Goal: Information Seeking & Learning: Learn about a topic

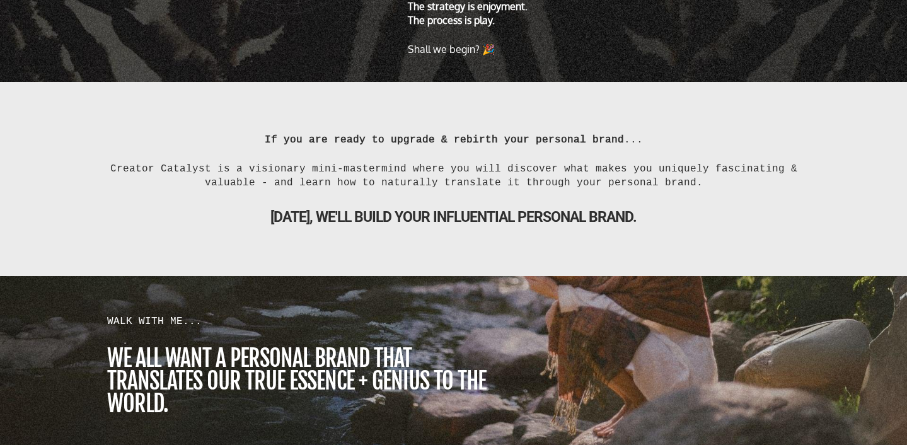
scroll to position [829, 0]
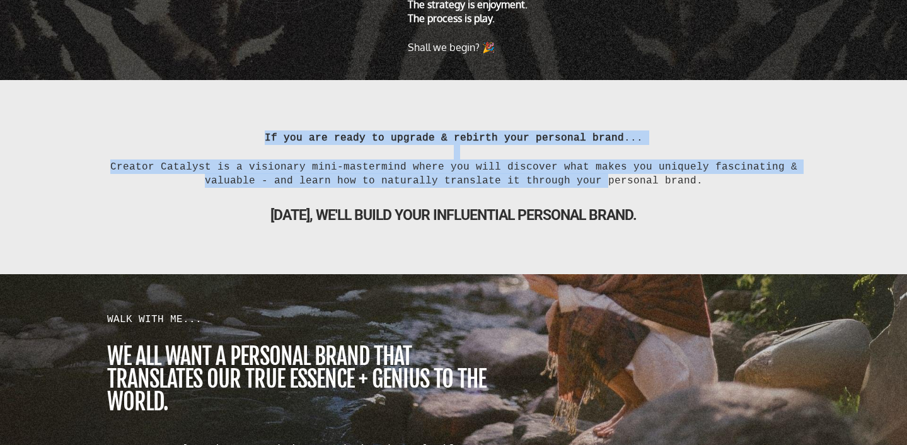
drag, startPoint x: 598, startPoint y: 99, endPoint x: 593, endPoint y: 183, distance: 84.5
click at [593, 182] on div "If you are ready to upgrade & rebirth your personal brand ... Creator Catalyst …" at bounding box center [453, 177] width 907 height 194
click at [593, 183] on div "Creator Catalyst is a visionary mini-mastermind where you will discover what ma…" at bounding box center [453, 173] width 693 height 29
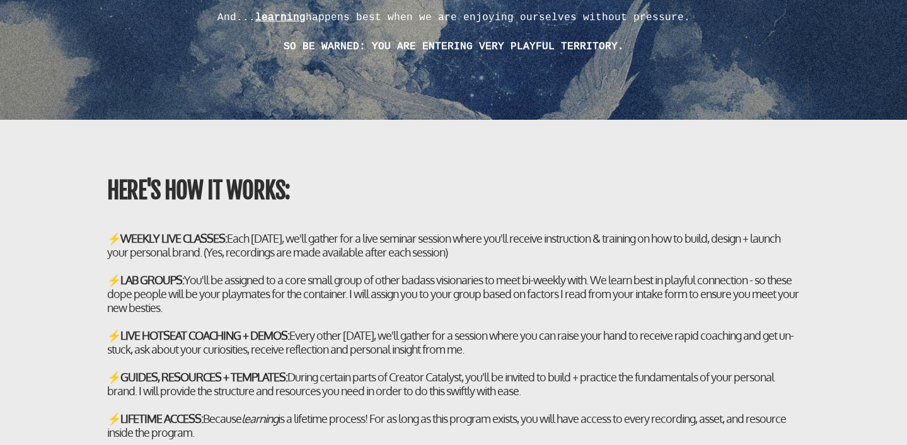
scroll to position [3639, 0]
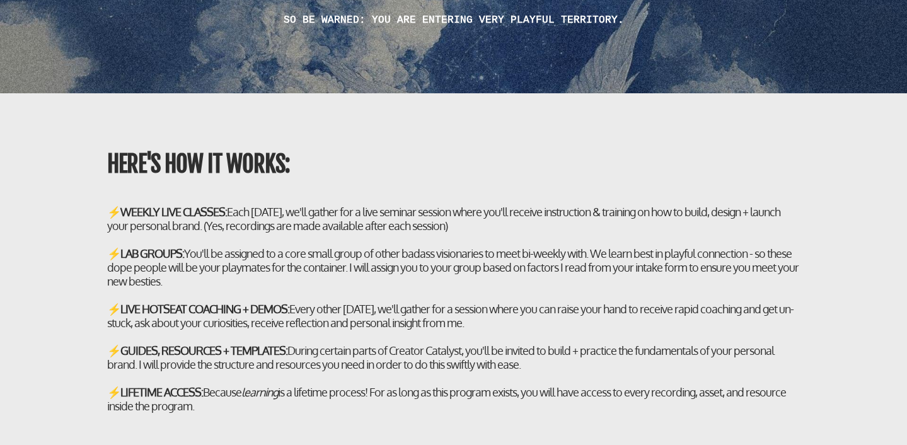
click at [546, 273] on div "⚡ LAB GROUPS: You'll be assigned to a core small group of other badass visionar…" at bounding box center [453, 267] width 693 height 42
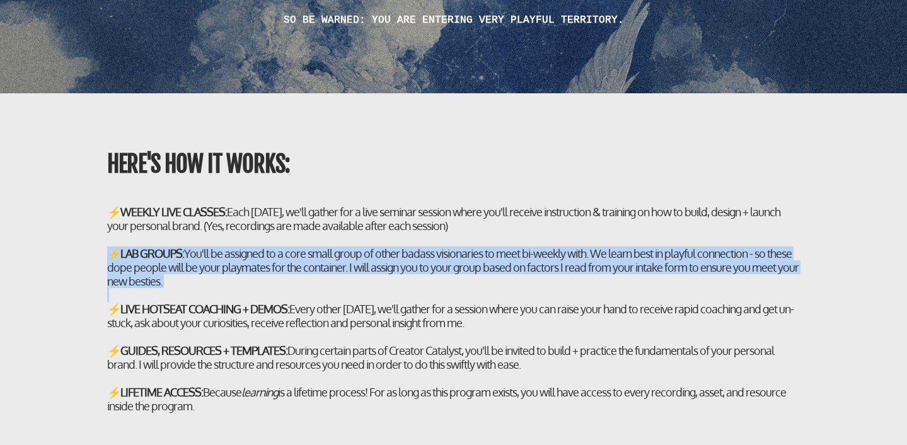
click at [590, 273] on div "⚡ LAB GROUPS: You'll be assigned to a core small group of other badass visionar…" at bounding box center [453, 267] width 693 height 42
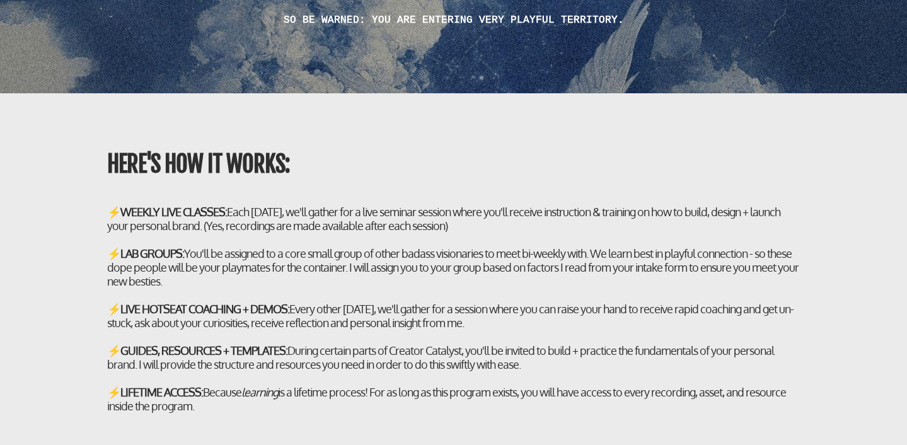
click at [590, 273] on div "⚡ LAB GROUPS: You'll be assigned to a core small group of other badass visionar…" at bounding box center [453, 267] width 693 height 42
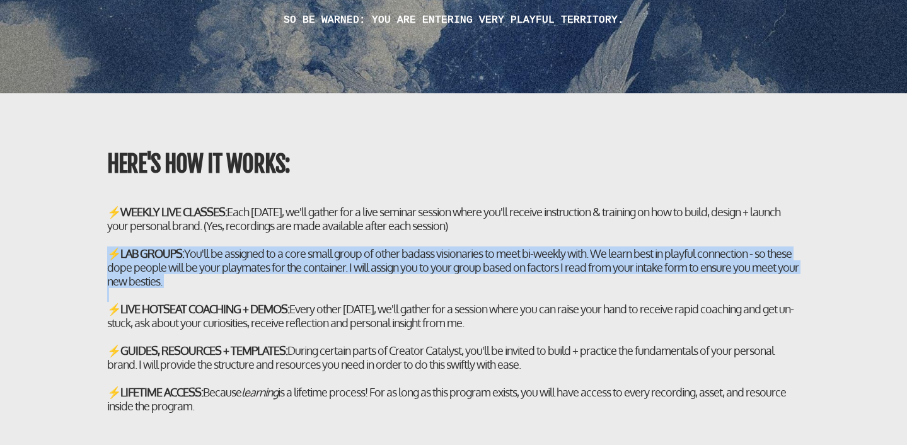
click at [590, 273] on div "⚡ LAB GROUPS: You'll be assigned to a core small group of other badass visionar…" at bounding box center [453, 267] width 693 height 42
click at [617, 273] on div "⚡ LAB GROUPS: You'll be assigned to a core small group of other badass visionar…" at bounding box center [453, 267] width 693 height 42
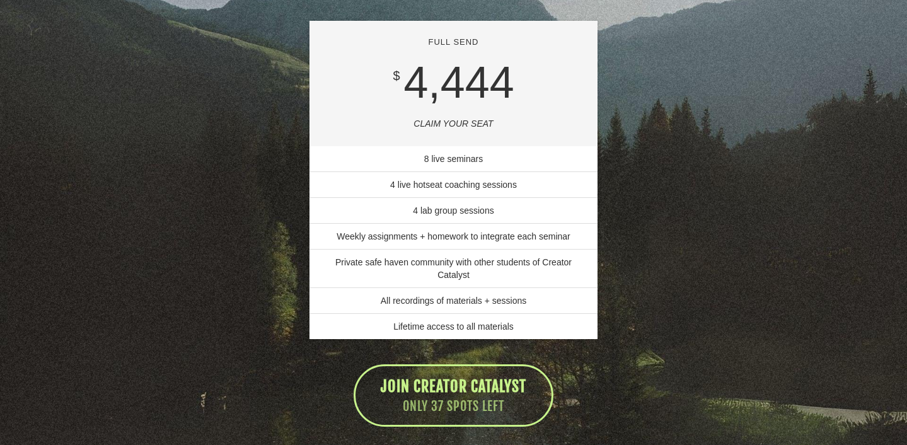
scroll to position [8867, 0]
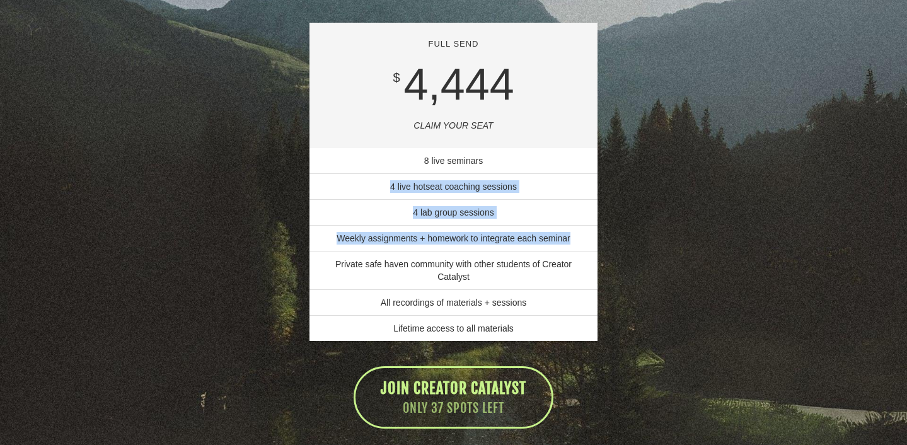
drag, startPoint x: 491, startPoint y: 157, endPoint x: 485, endPoint y: 234, distance: 77.1
click at [485, 233] on ul "8 live seminars 4 live hotseat coaching sessions 4 lab group sessions Weekly as…" at bounding box center [453, 244] width 288 height 193
click at [485, 251] on li "Private safe haven community with other students of Creator Catalyst" at bounding box center [453, 270] width 288 height 39
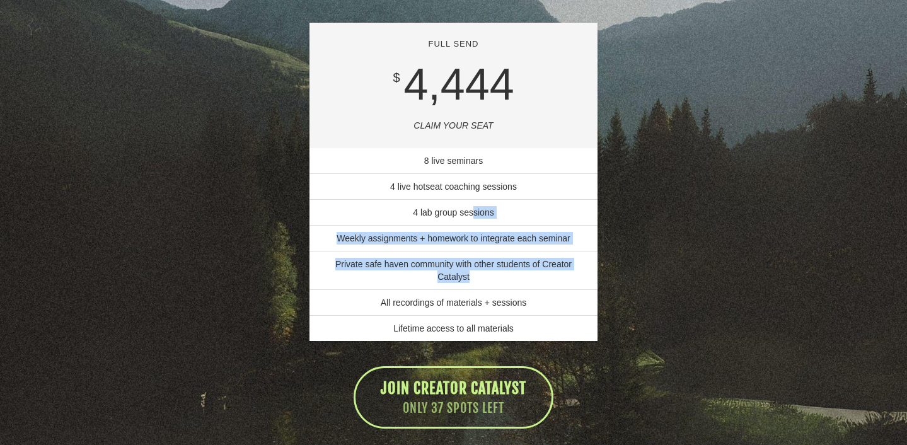
drag, startPoint x: 473, startPoint y: 191, endPoint x: 473, endPoint y: 255, distance: 64.3
click at [473, 255] on ul "8 live seminars 4 live hotseat coaching sessions 4 lab group sessions Weekly as…" at bounding box center [453, 244] width 288 height 193
click at [473, 255] on li "Private safe haven community with other students of Creator Catalyst" at bounding box center [453, 270] width 288 height 39
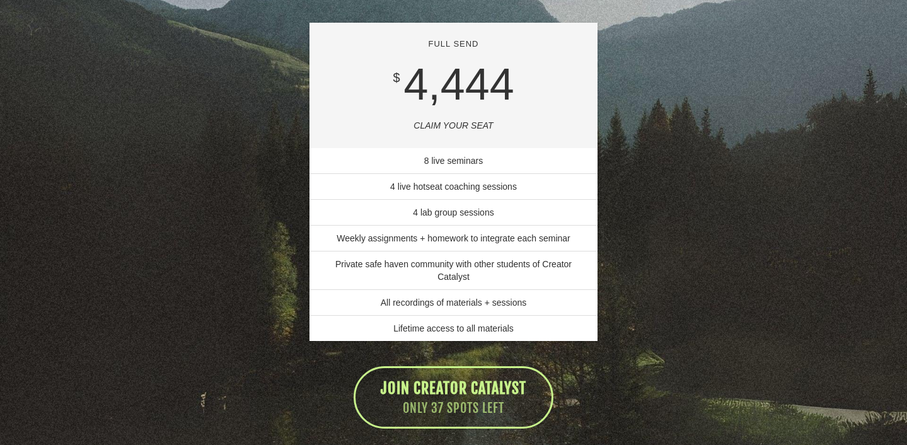
click at [473, 255] on li "Private safe haven community with other students of Creator Catalyst" at bounding box center [453, 270] width 288 height 39
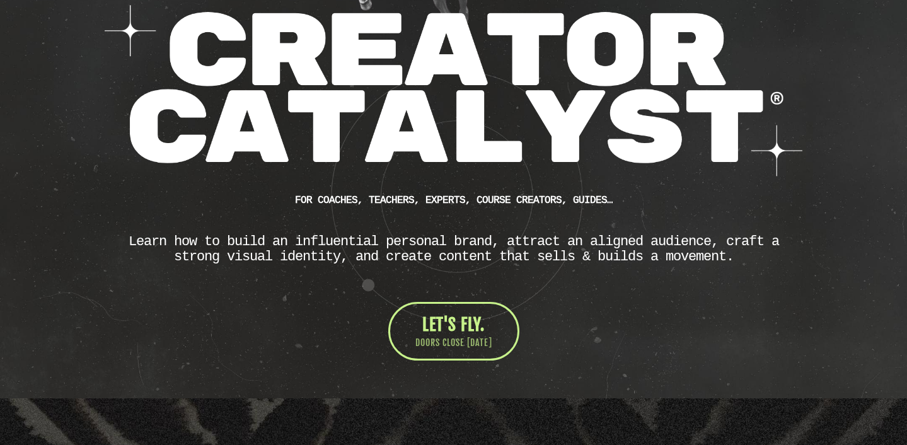
scroll to position [0, 0]
